Goal: Information Seeking & Learning: Learn about a topic

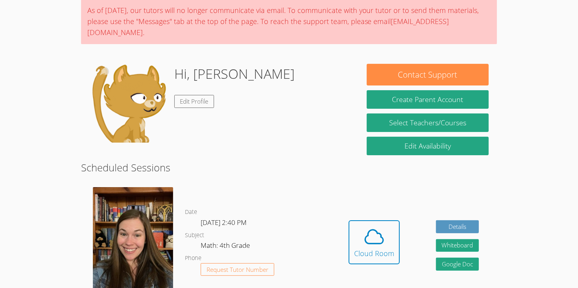
scroll to position [101, 0]
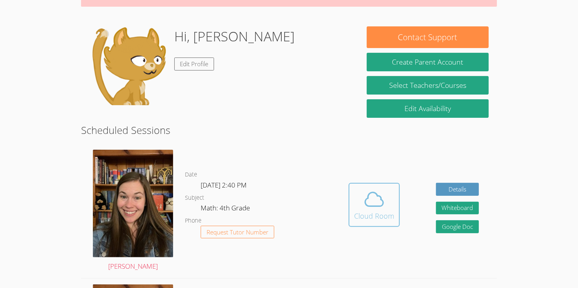
click at [384, 210] on div "Cloud Room" at bounding box center [374, 215] width 40 height 11
click at [388, 210] on button "Cloud Room" at bounding box center [374, 205] width 51 height 44
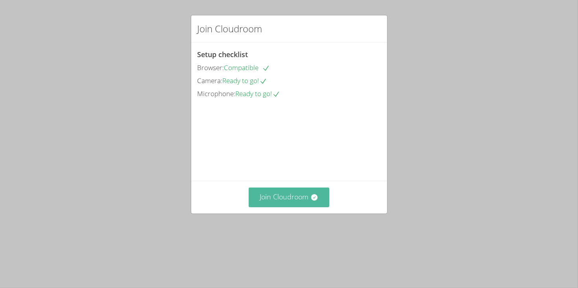
click at [306, 207] on button "Join Cloudroom" at bounding box center [289, 196] width 81 height 19
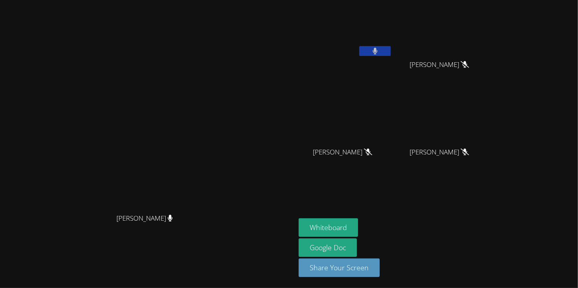
click at [391, 52] on button at bounding box center [376, 51] width 32 height 10
click at [358, 223] on button "Whiteboard" at bounding box center [328, 227] width 59 height 19
click at [380, 53] on icon at bounding box center [375, 51] width 8 height 7
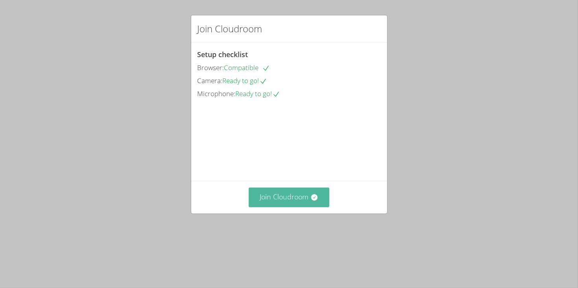
click at [292, 207] on button "Join Cloudroom" at bounding box center [289, 196] width 81 height 19
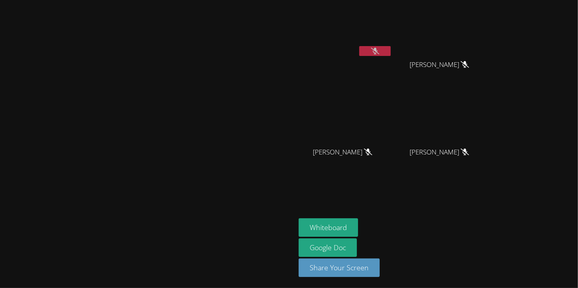
click at [391, 52] on button at bounding box center [376, 51] width 32 height 10
click at [393, 35] on video at bounding box center [346, 29] width 94 height 53
click at [391, 52] on button at bounding box center [376, 51] width 32 height 10
click at [287, 266] on div "[PERSON_NAME]" at bounding box center [147, 144] width 289 height 282
click at [378, 50] on icon at bounding box center [375, 51] width 5 height 7
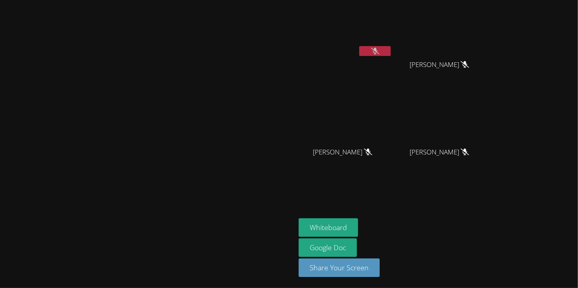
click at [393, 143] on video at bounding box center [346, 117] width 94 height 53
click at [358, 231] on button "Whiteboard" at bounding box center [328, 227] width 59 height 19
click at [391, 48] on button at bounding box center [376, 51] width 32 height 10
click at [380, 53] on icon at bounding box center [375, 51] width 8 height 7
click at [378, 54] on icon at bounding box center [375, 51] width 5 height 7
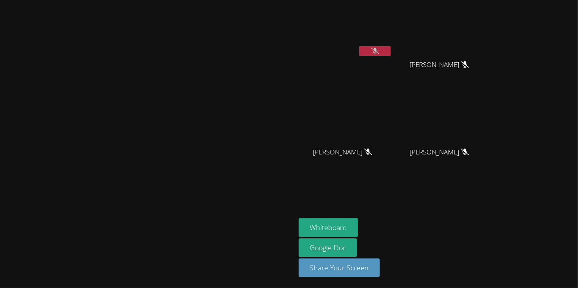
click at [380, 50] on icon at bounding box center [375, 51] width 8 height 7
click at [489, 76] on div "[PERSON_NAME]" at bounding box center [443, 72] width 94 height 32
click at [358, 223] on button "Whiteboard" at bounding box center [328, 227] width 59 height 19
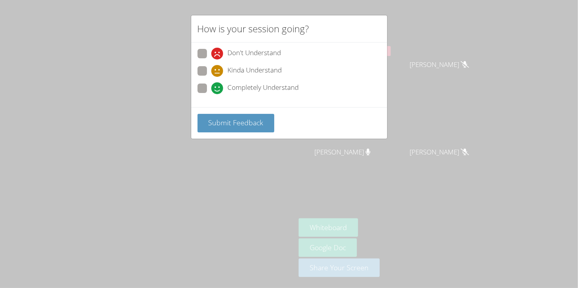
click at [249, 56] on span "Don't Understand" at bounding box center [255, 54] width 54 height 12
click at [218, 56] on input "Don't Understand" at bounding box center [214, 52] width 7 height 7
radio input "true"
click at [243, 121] on span "Submit Feedback" at bounding box center [235, 122] width 55 height 9
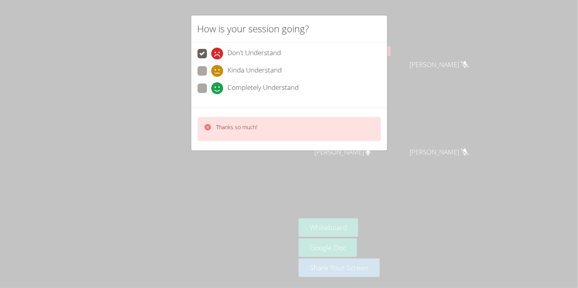
click at [310, 164] on div "How is your session going? Don't Understand Kinda Understand Completely Underst…" at bounding box center [289, 144] width 578 height 288
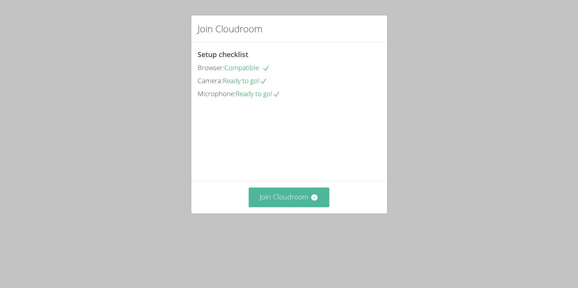
click at [275, 207] on button "Join Cloudroom" at bounding box center [289, 196] width 81 height 19
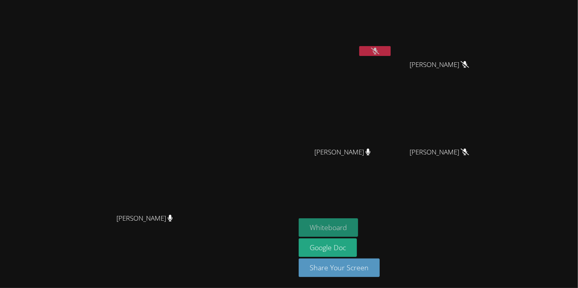
click at [358, 226] on button "Whiteboard" at bounding box center [328, 227] width 59 height 19
click at [380, 50] on icon at bounding box center [375, 51] width 8 height 7
click at [391, 52] on button at bounding box center [376, 51] width 32 height 10
click at [380, 52] on icon at bounding box center [375, 51] width 8 height 7
click at [391, 50] on button at bounding box center [376, 51] width 32 height 10
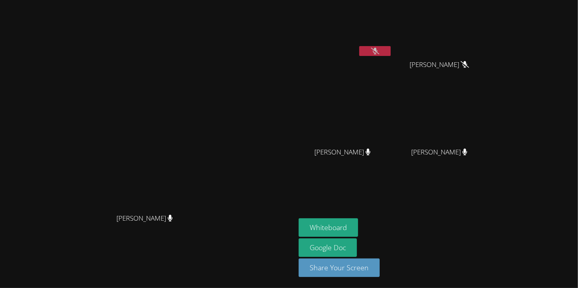
click at [147, 210] on video at bounding box center [148, 128] width 118 height 163
